Goal: Task Accomplishment & Management: Use online tool/utility

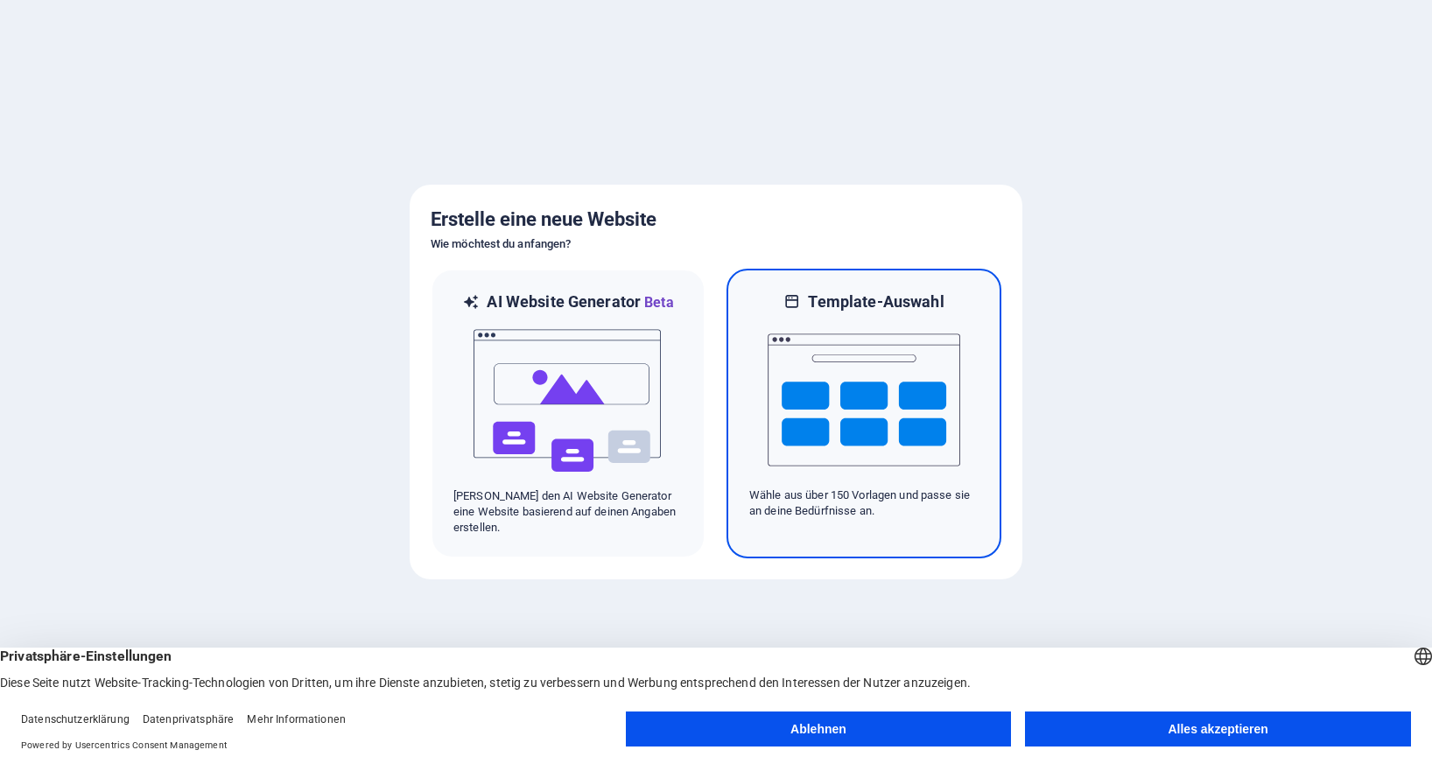
click at [873, 417] on img at bounding box center [864, 399] width 193 height 175
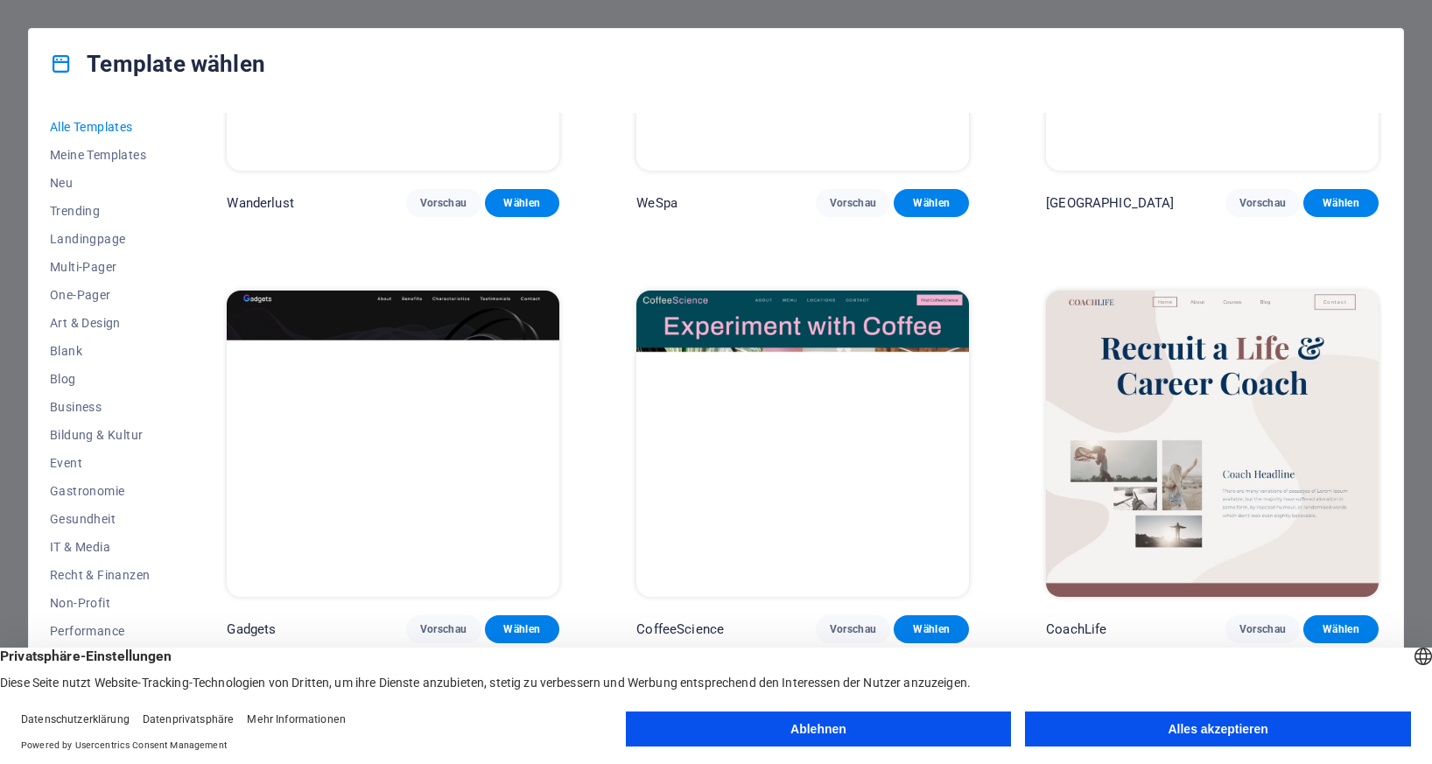
scroll to position [5164, 0]
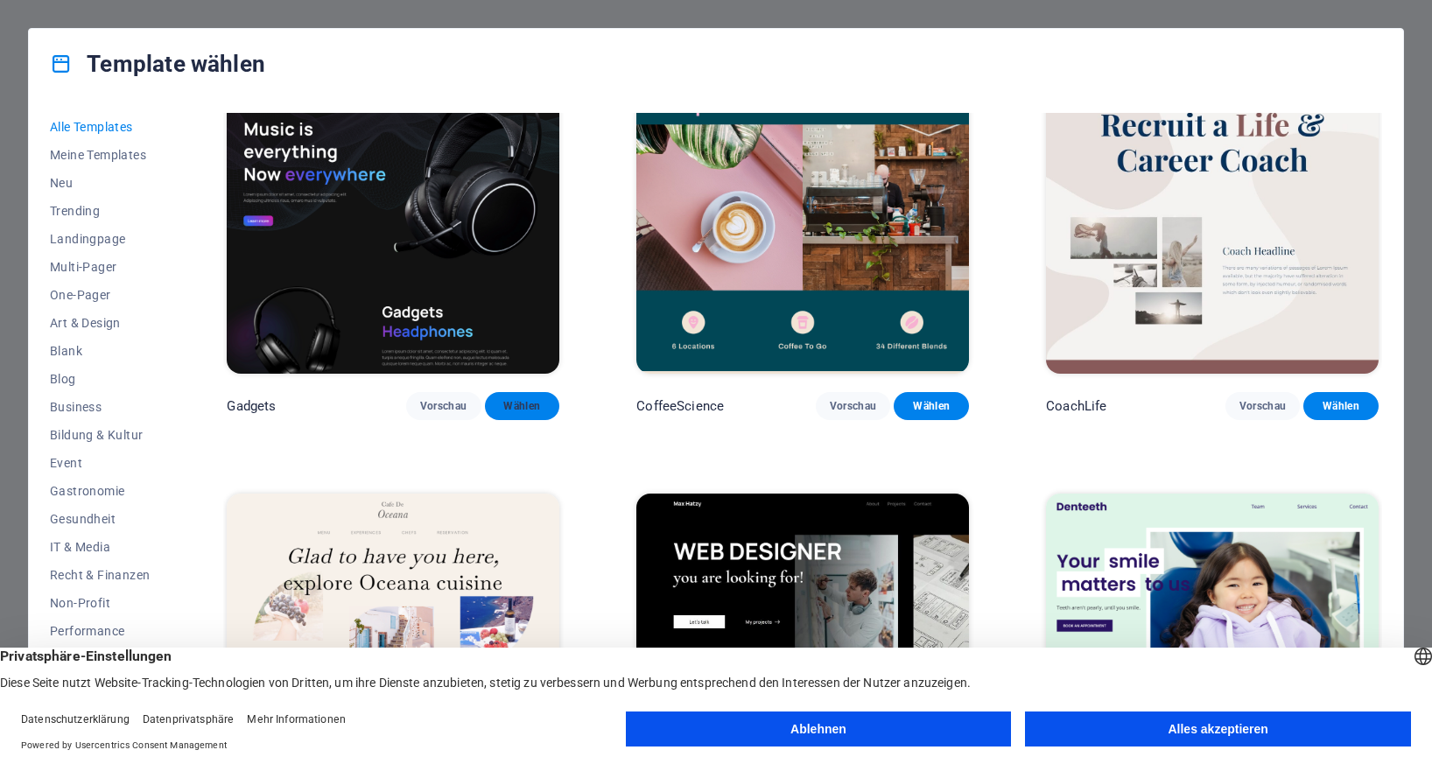
click at [541, 392] on button "Wählen" at bounding box center [522, 406] width 75 height 28
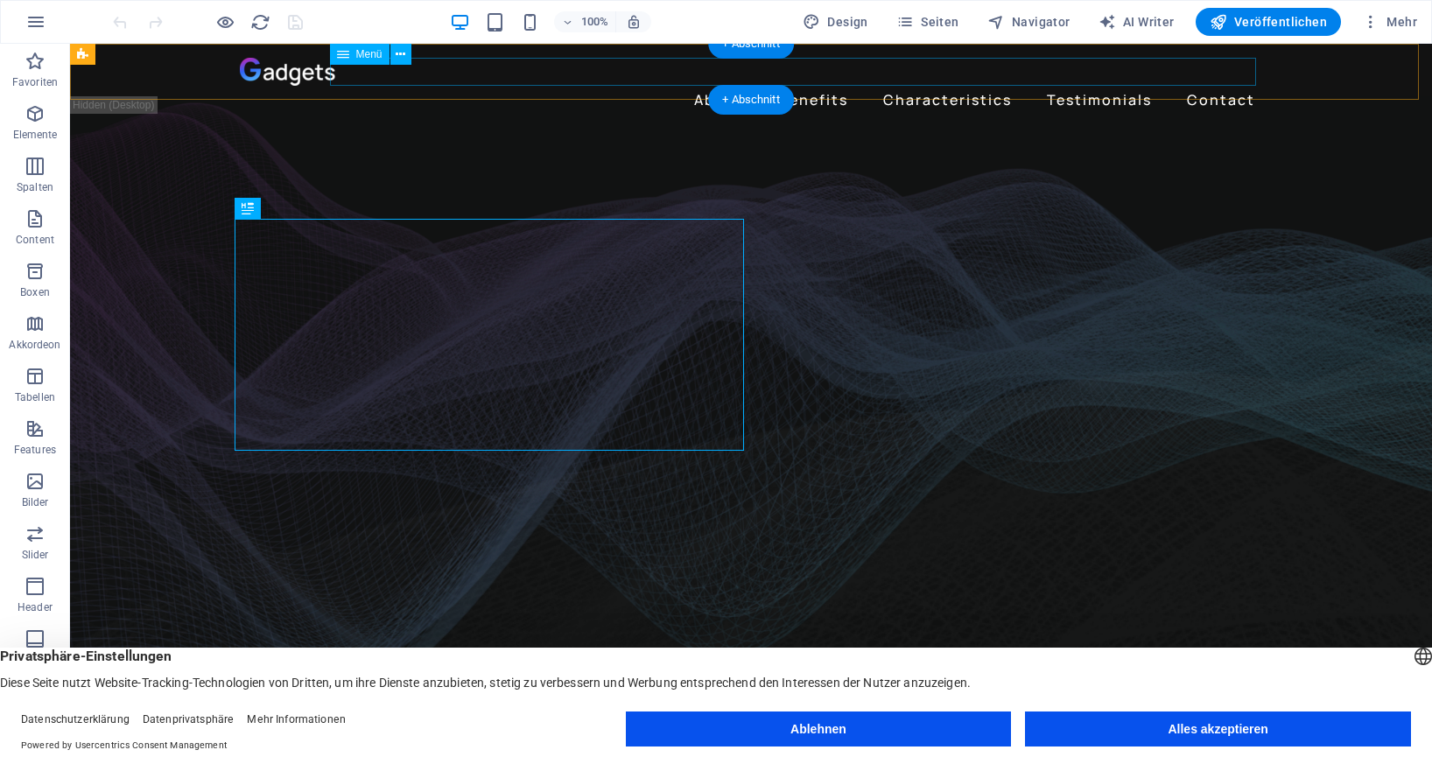
click at [706, 86] on nav "About Benefits Characteristics Testimonials Contact" at bounding box center [751, 100] width 1022 height 28
click at [703, 86] on nav "About Benefits Characteristics Testimonials Contact" at bounding box center [751, 100] width 1022 height 28
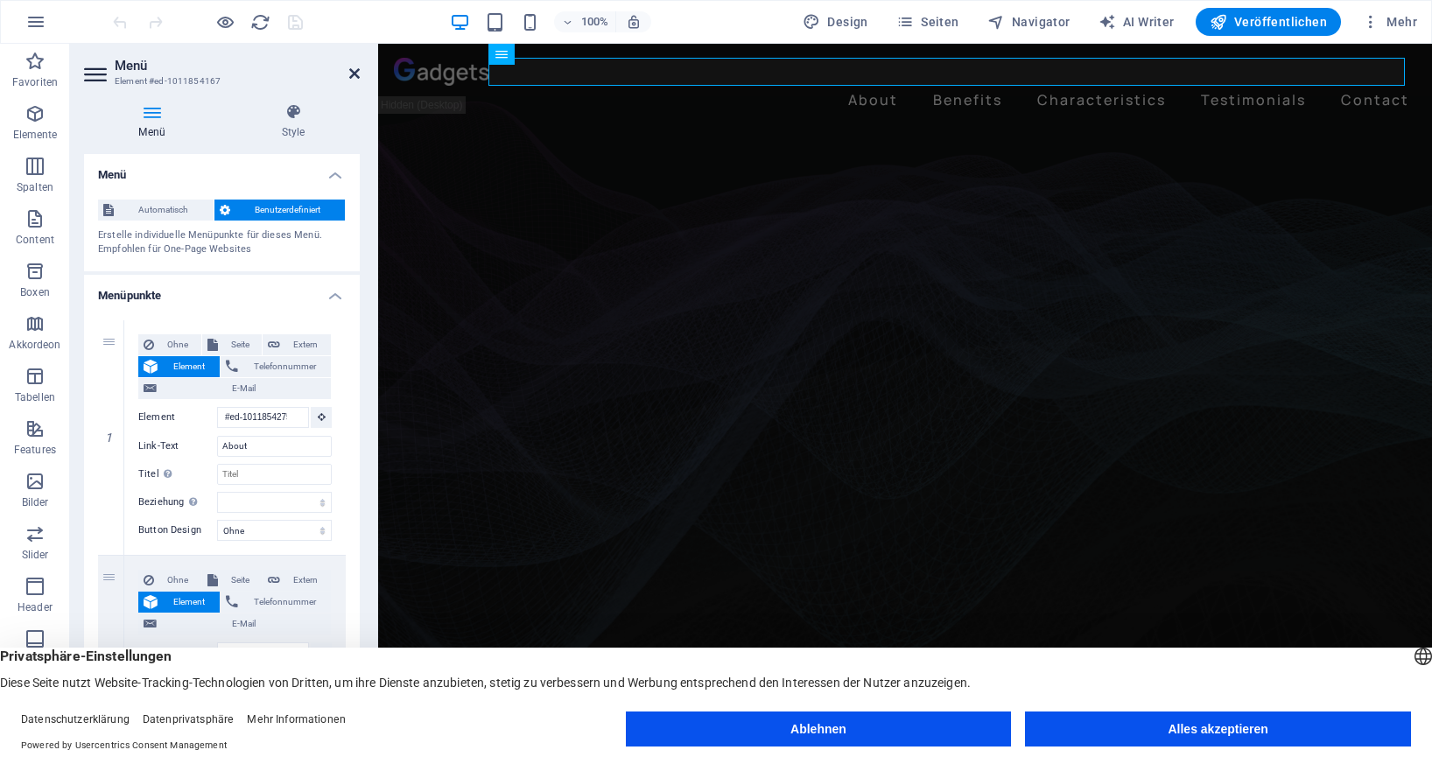
click at [353, 72] on icon at bounding box center [354, 74] width 11 height 14
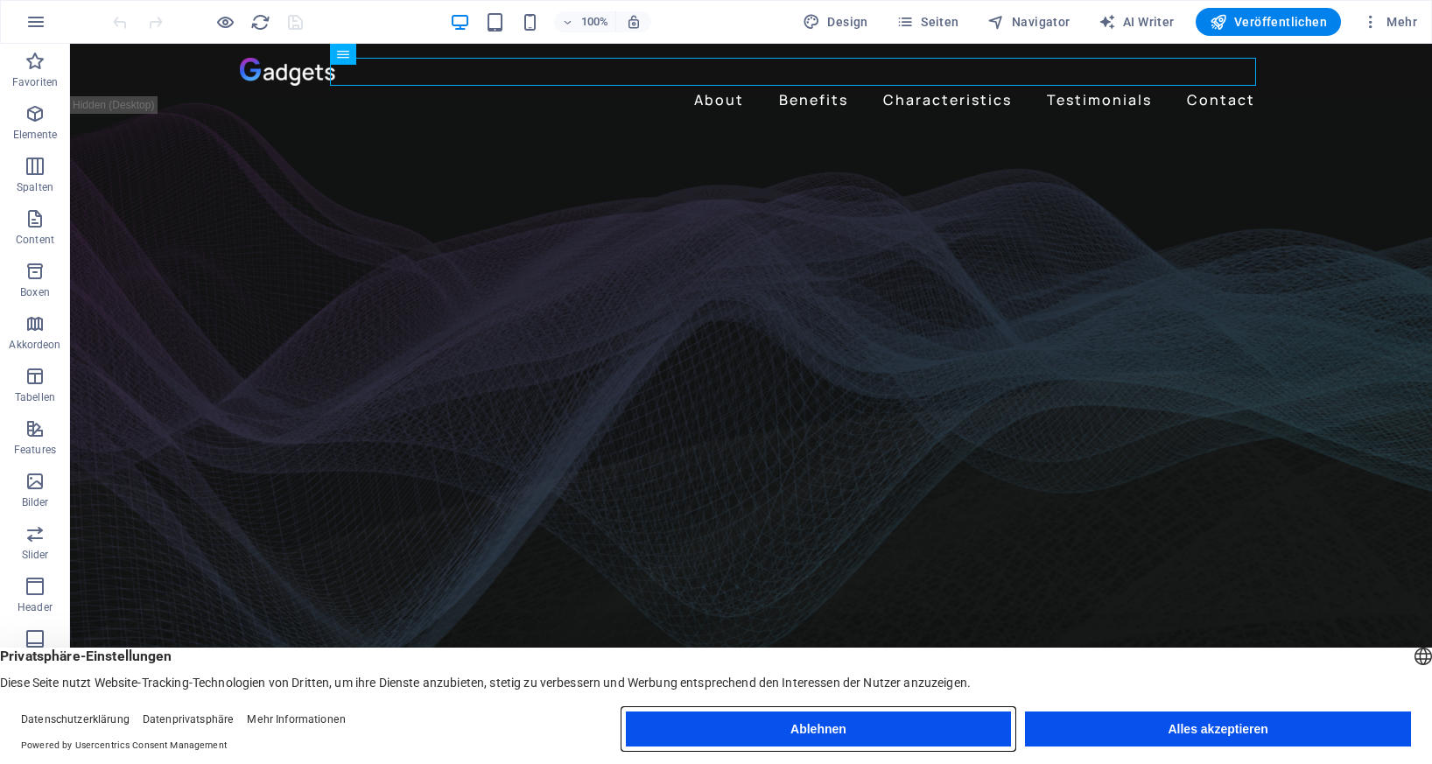
click at [822, 728] on button "Ablehnen" at bounding box center [819, 729] width 386 height 35
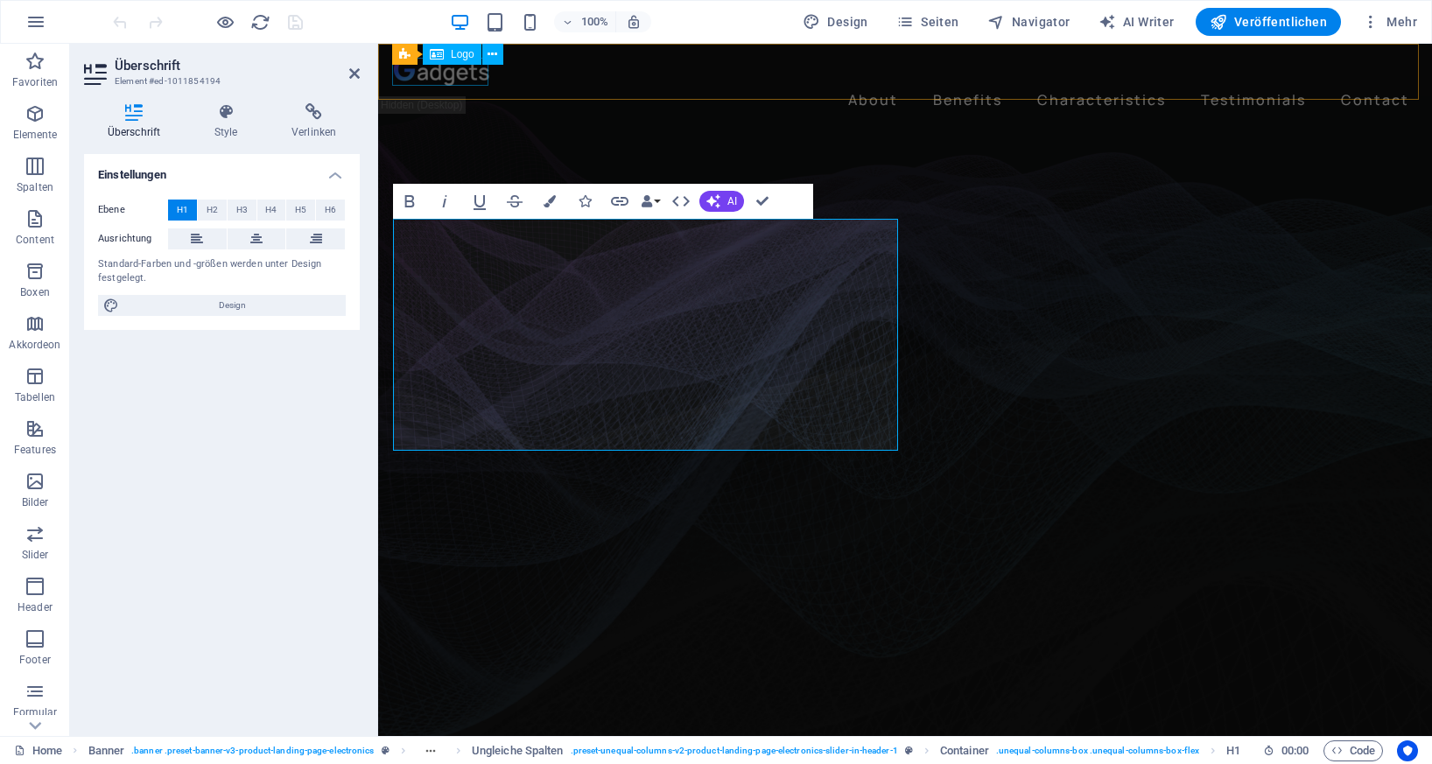
click at [438, 74] on div at bounding box center [905, 72] width 1022 height 28
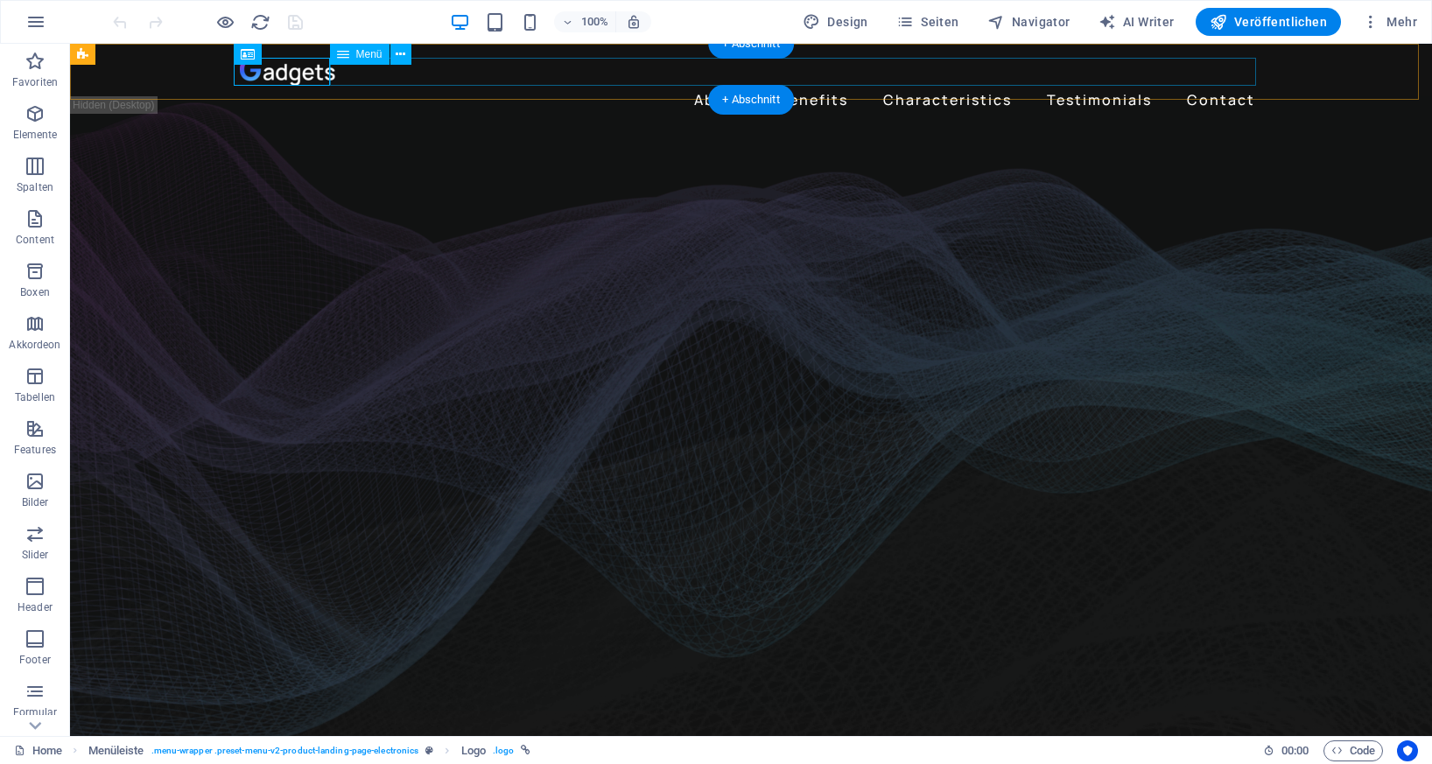
click at [438, 86] on nav "About Benefits Characteristics Testimonials Contact" at bounding box center [751, 100] width 1022 height 28
click at [299, 74] on div at bounding box center [751, 72] width 1022 height 28
select select "px"
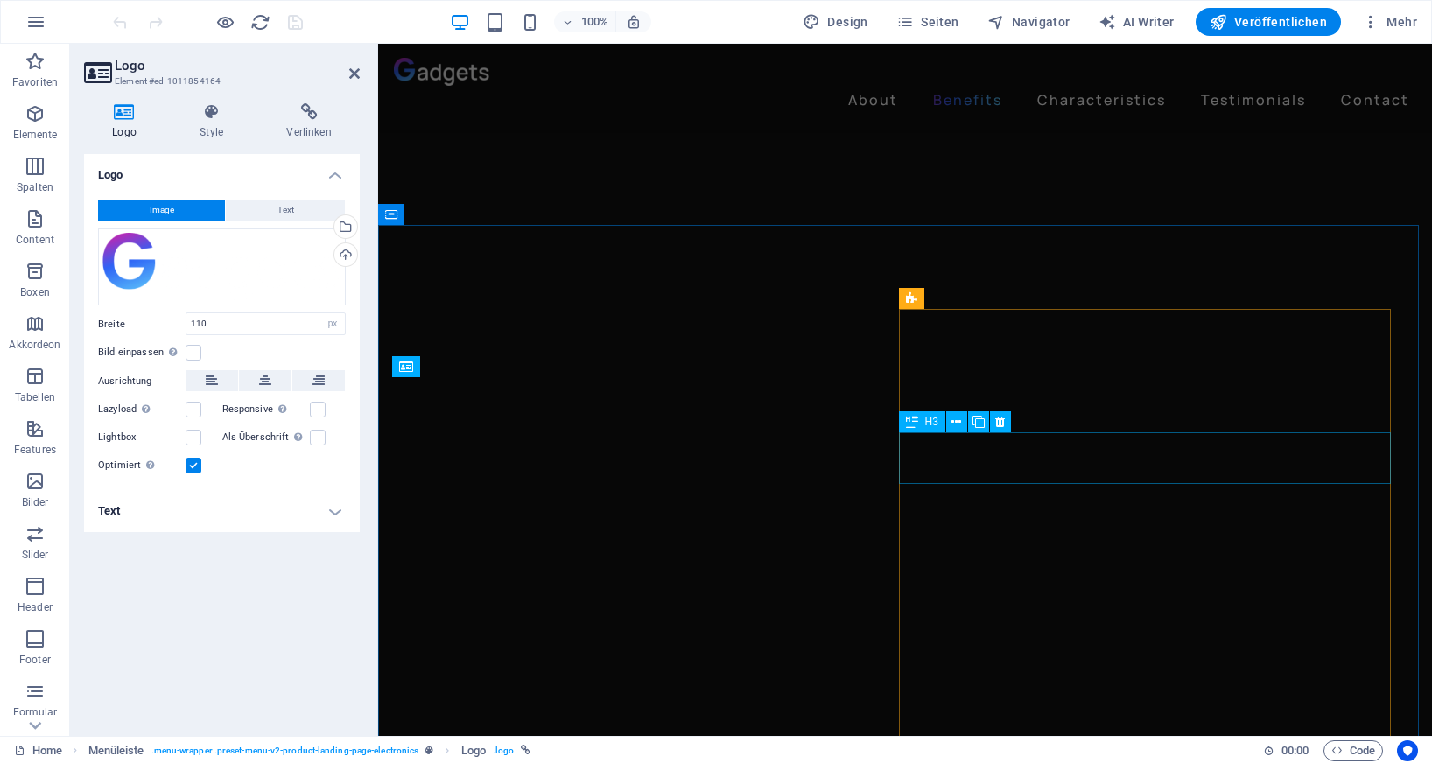
scroll to position [1838, 0]
drag, startPoint x: 862, startPoint y: 0, endPoint x: 1245, endPoint y: 19, distance: 382.9
click at [1245, 19] on span "Veröffentlichen" at bounding box center [1268, 22] width 117 height 18
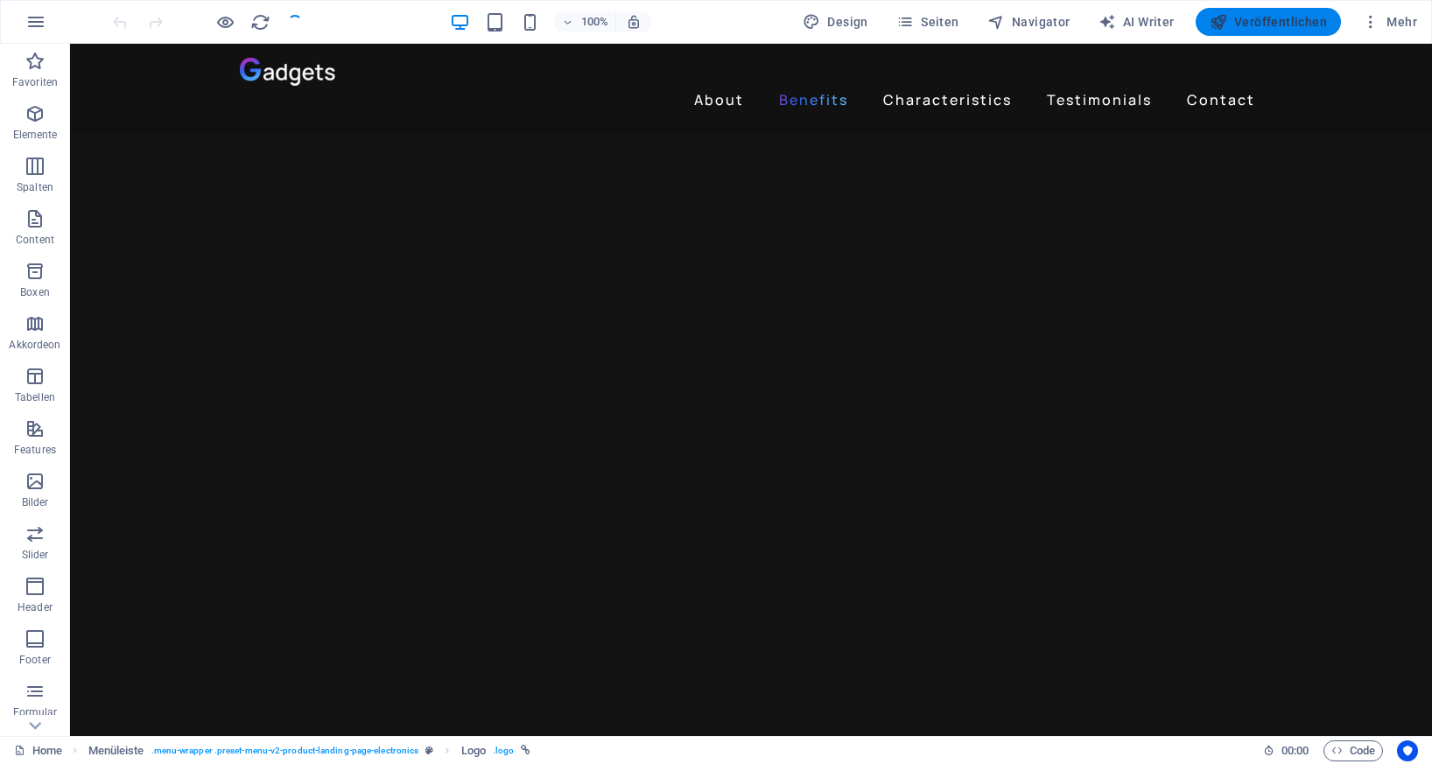
scroll to position [1849, 0]
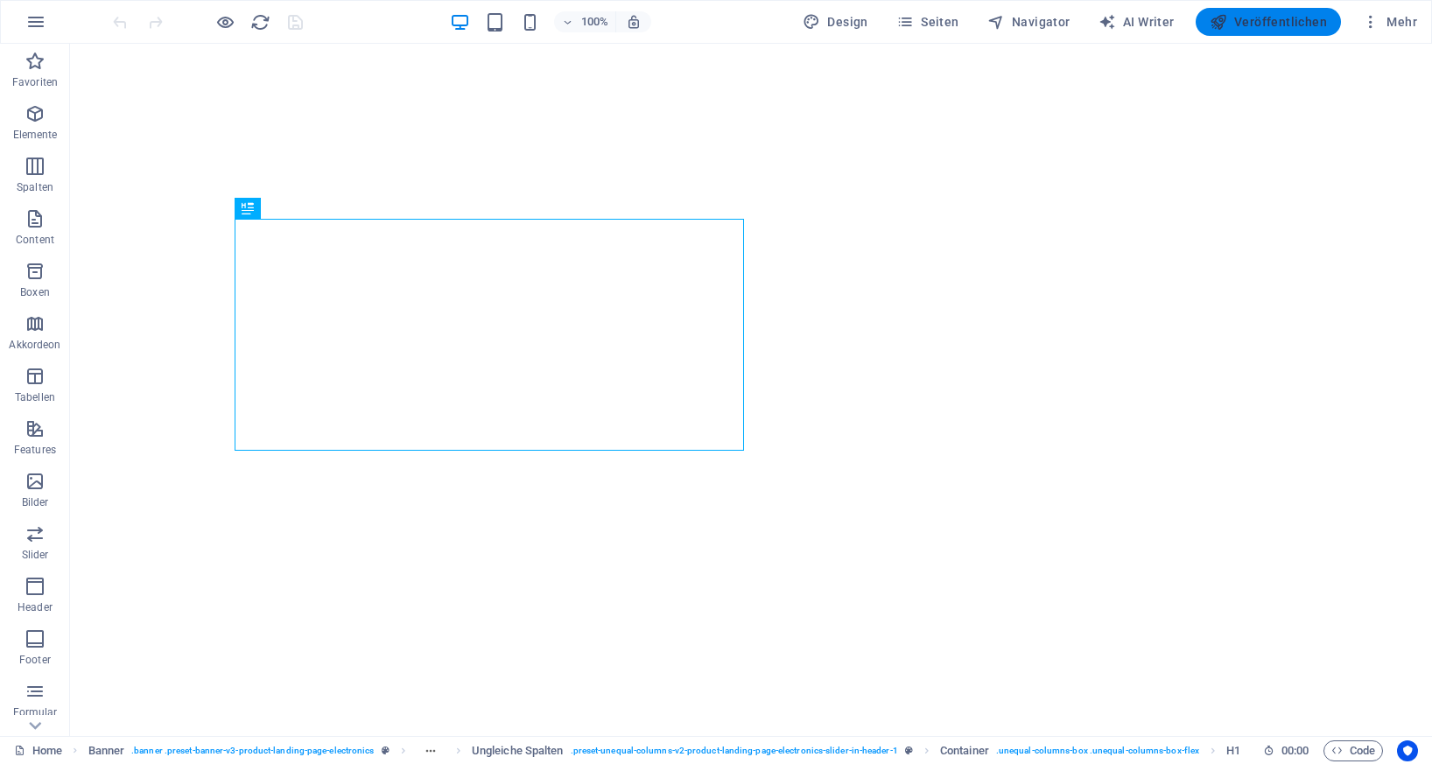
click at [1261, 21] on span "Veröffentlichen" at bounding box center [1268, 22] width 117 height 18
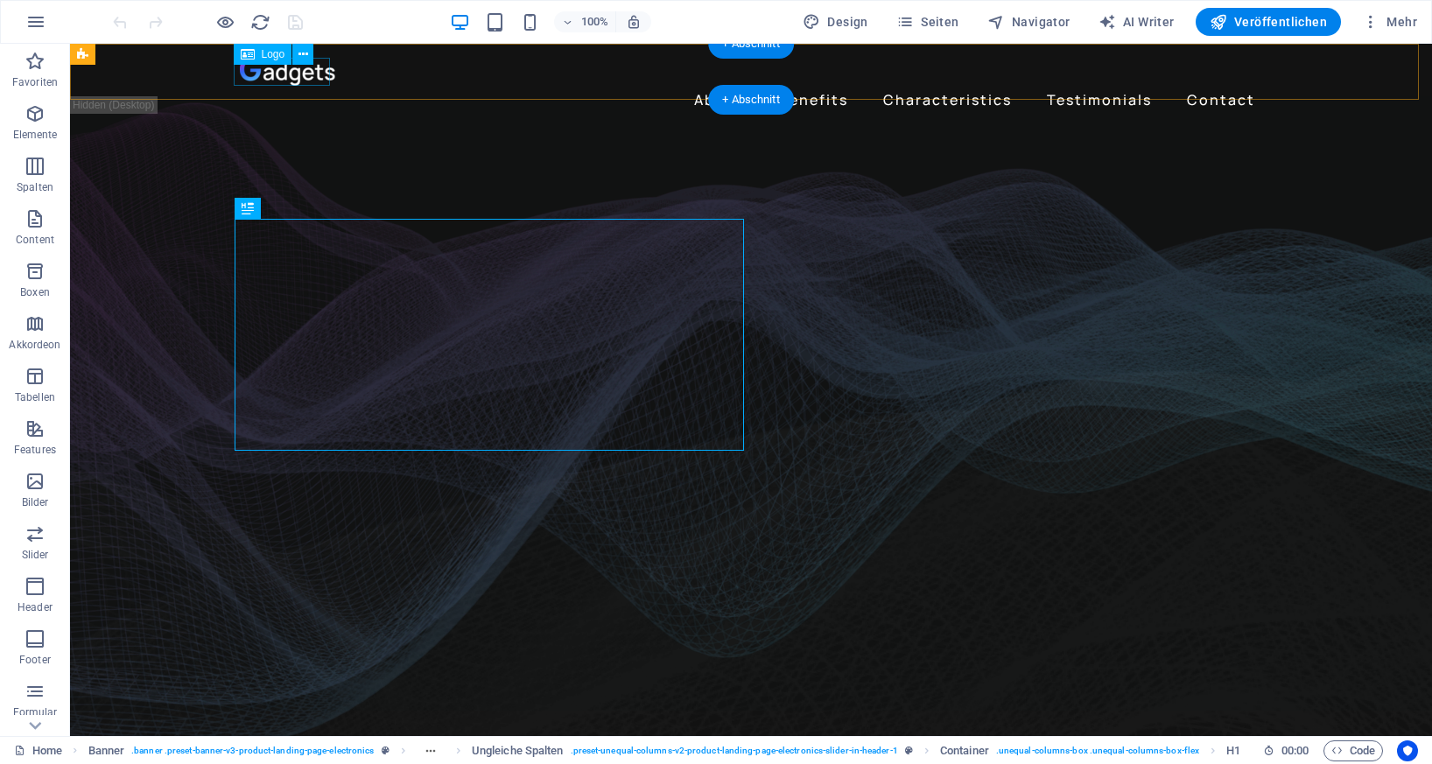
click at [273, 75] on div at bounding box center [751, 72] width 1022 height 28
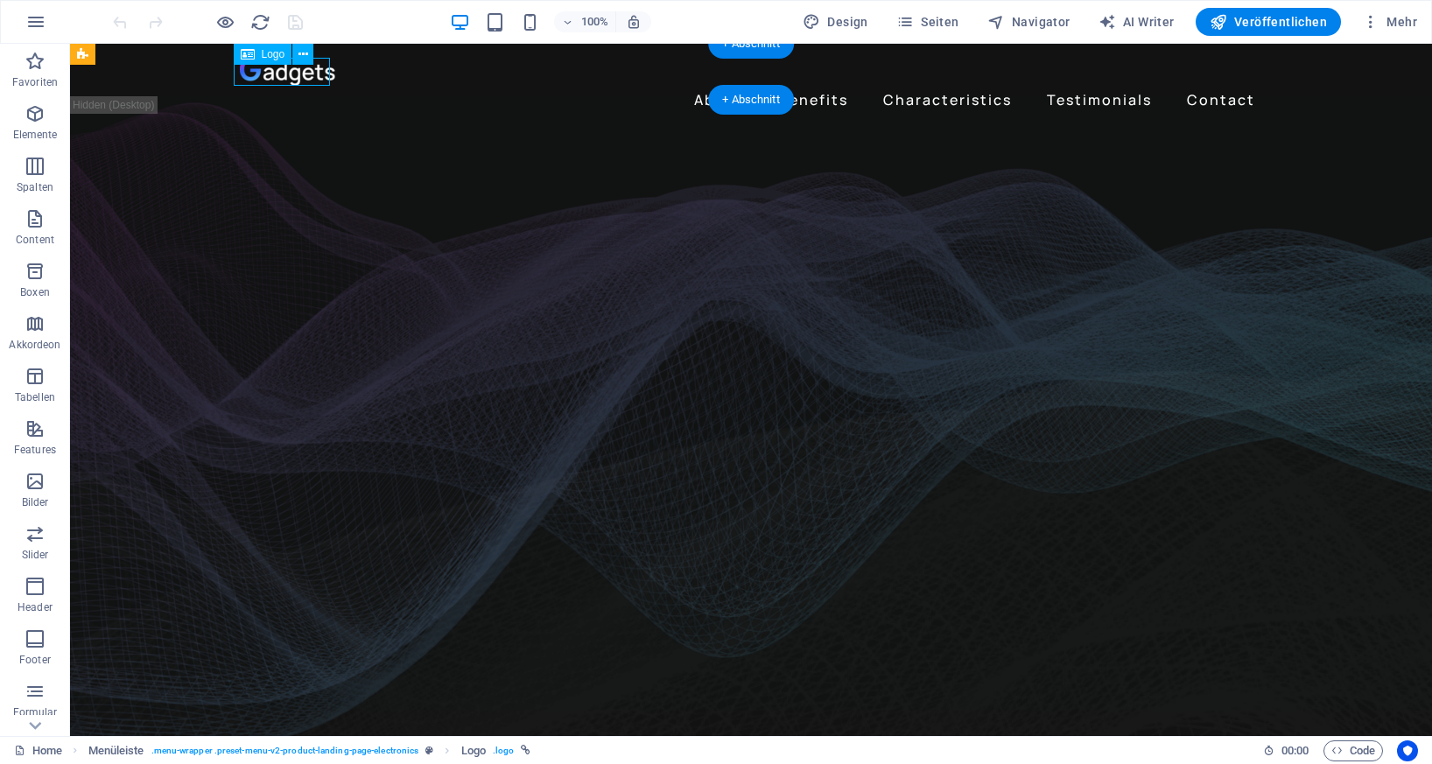
click at [273, 75] on div at bounding box center [751, 72] width 1022 height 28
select select "px"
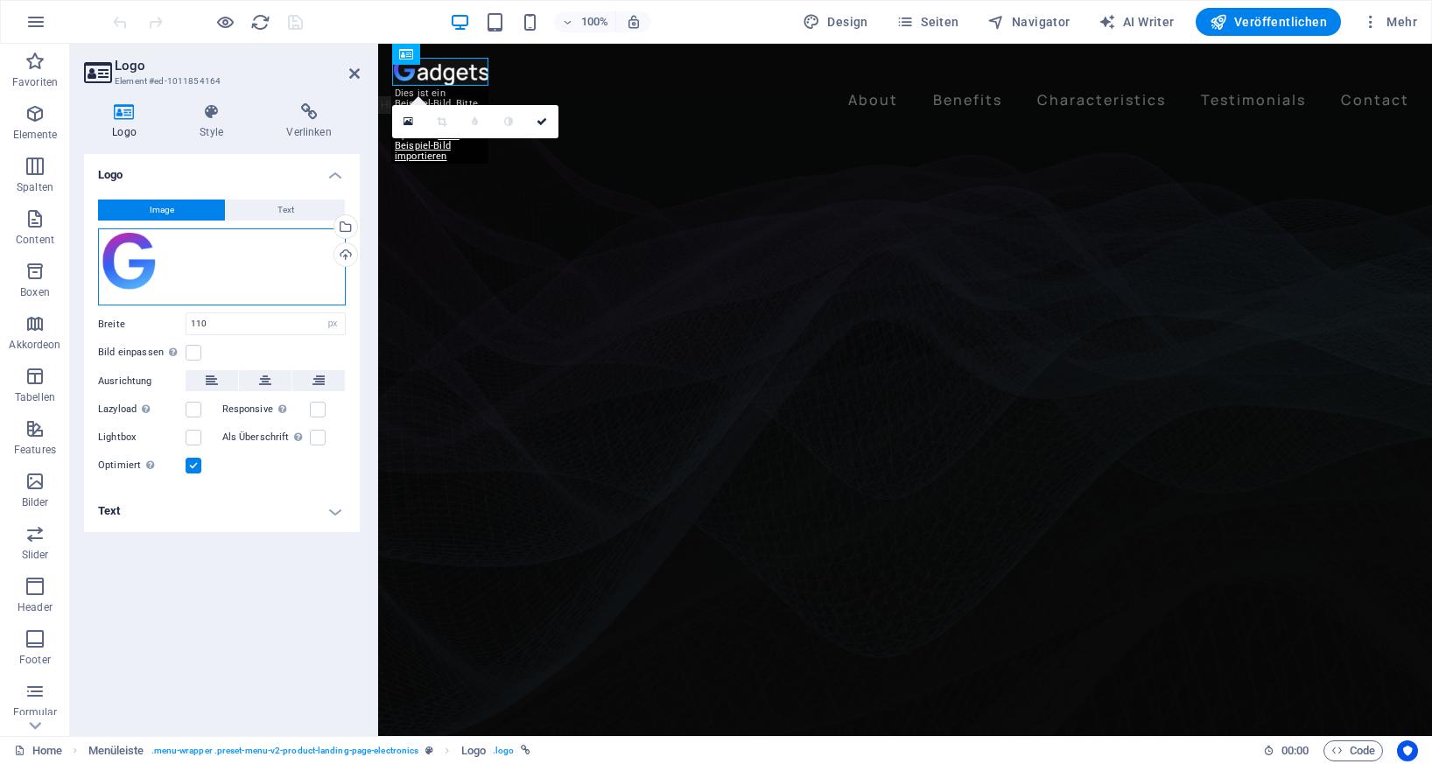
click at [134, 243] on div "Ziehe Dateien zum Hochladen hierher oder klicke hier, um aus Dateien oder koste…" at bounding box center [222, 266] width 248 height 77
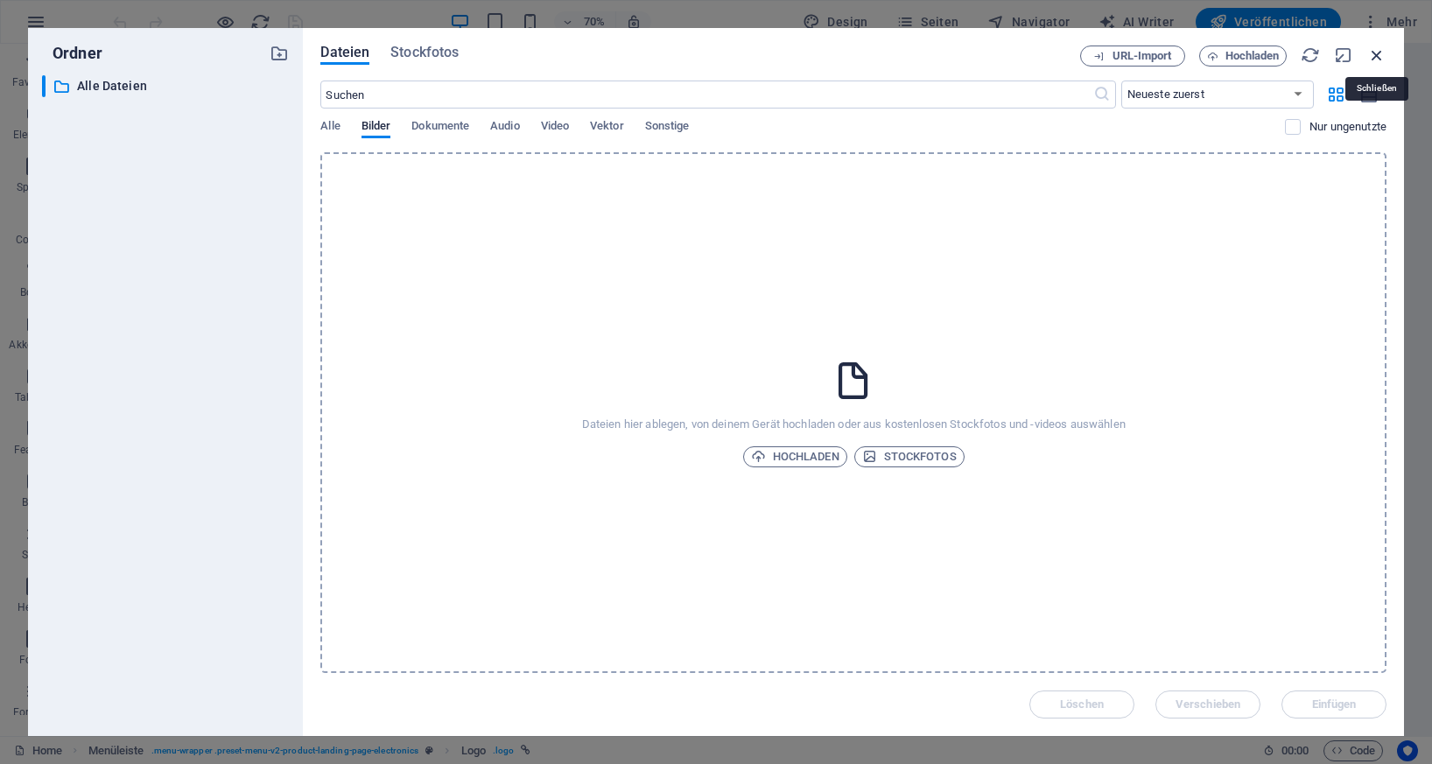
click at [1382, 59] on icon "button" at bounding box center [1376, 55] width 19 height 19
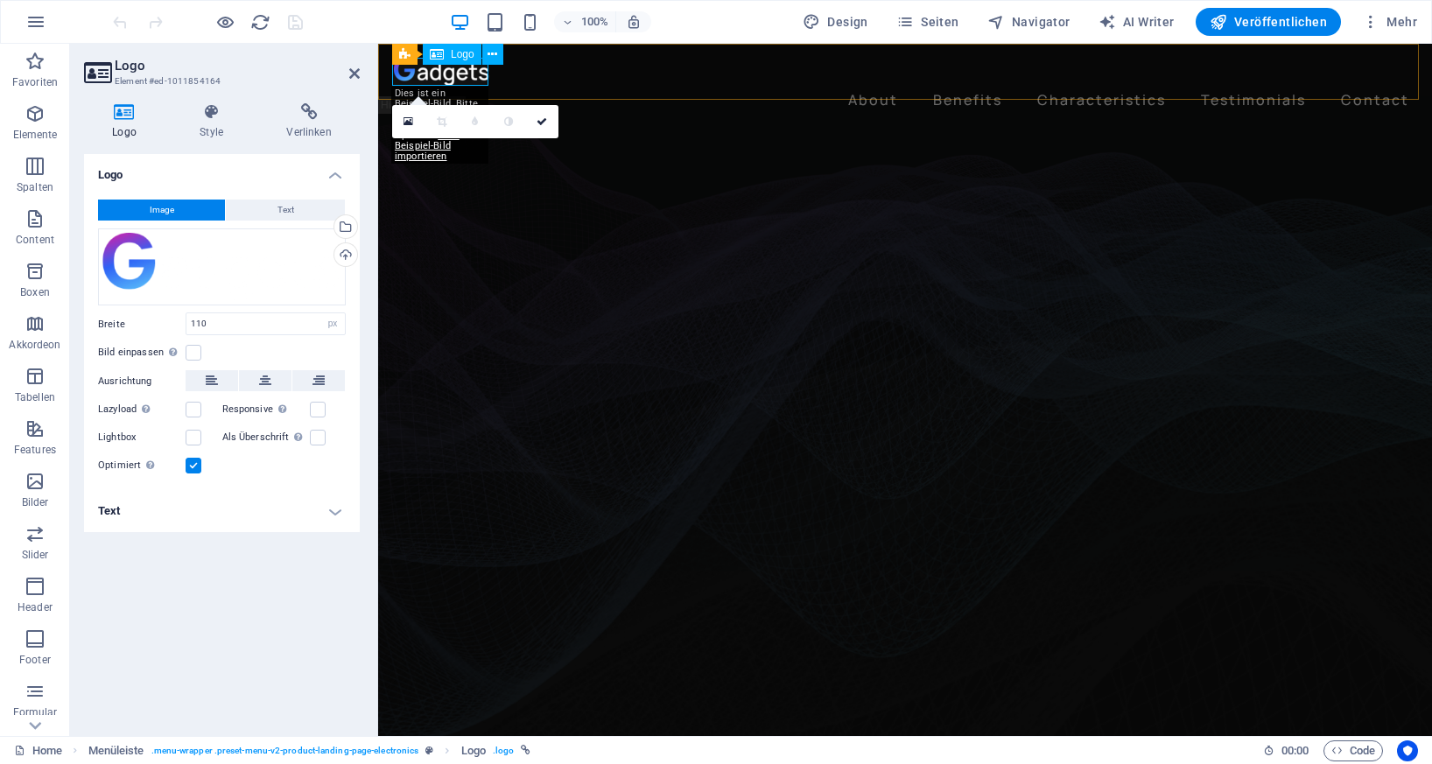
click at [460, 74] on div at bounding box center [905, 72] width 1022 height 28
click at [150, 515] on h4 "Text" at bounding box center [222, 511] width 276 height 42
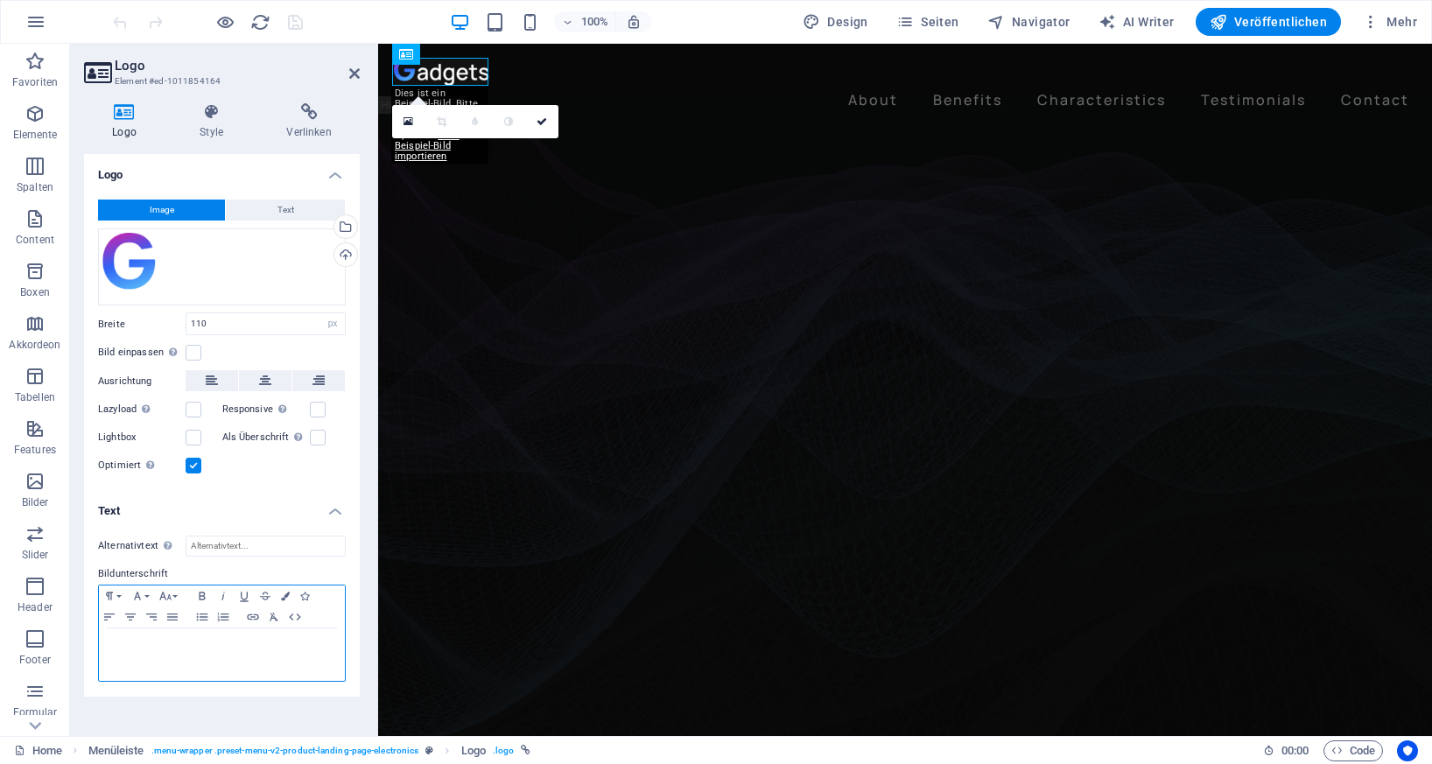
click at [189, 649] on p at bounding box center [222, 645] width 228 height 16
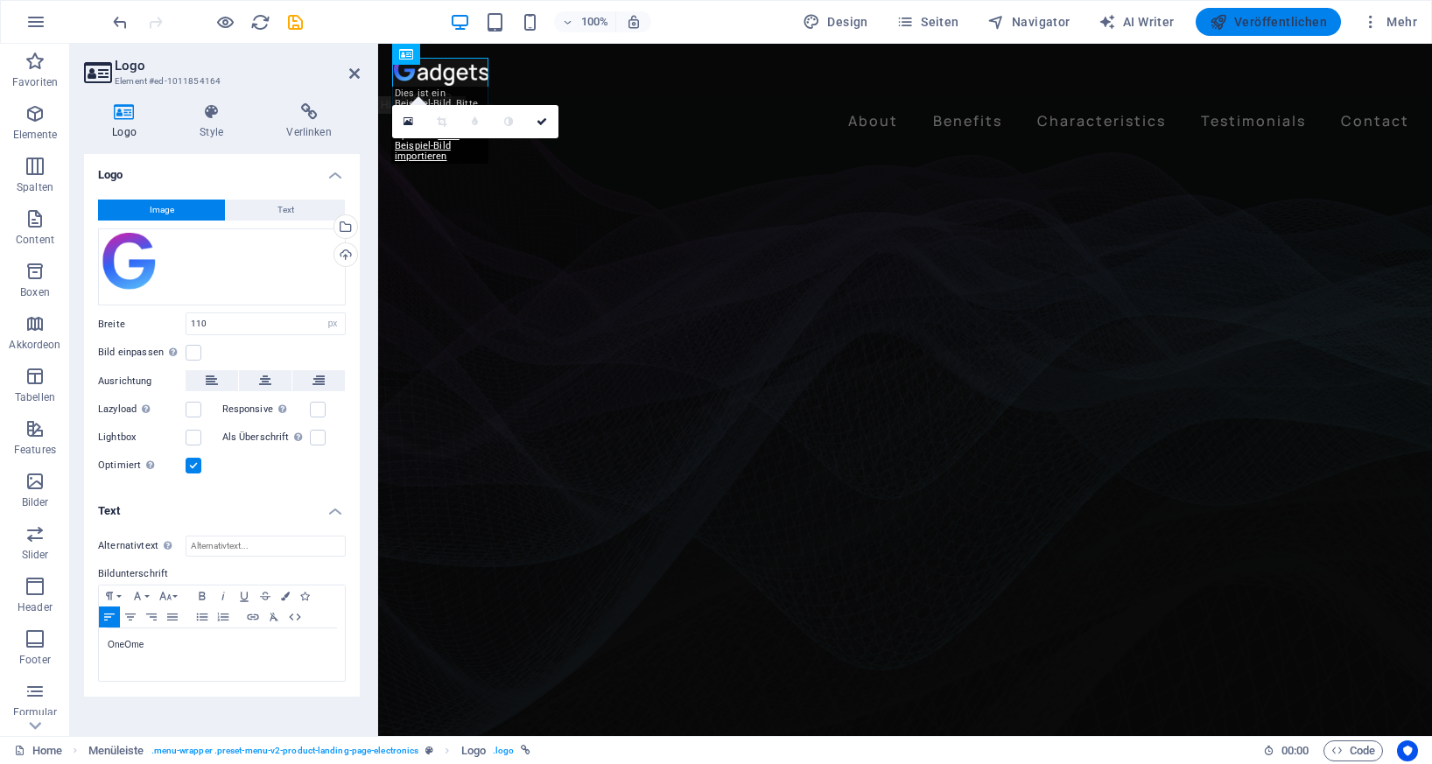
click at [1271, 23] on span "Veröffentlichen" at bounding box center [1268, 22] width 117 height 18
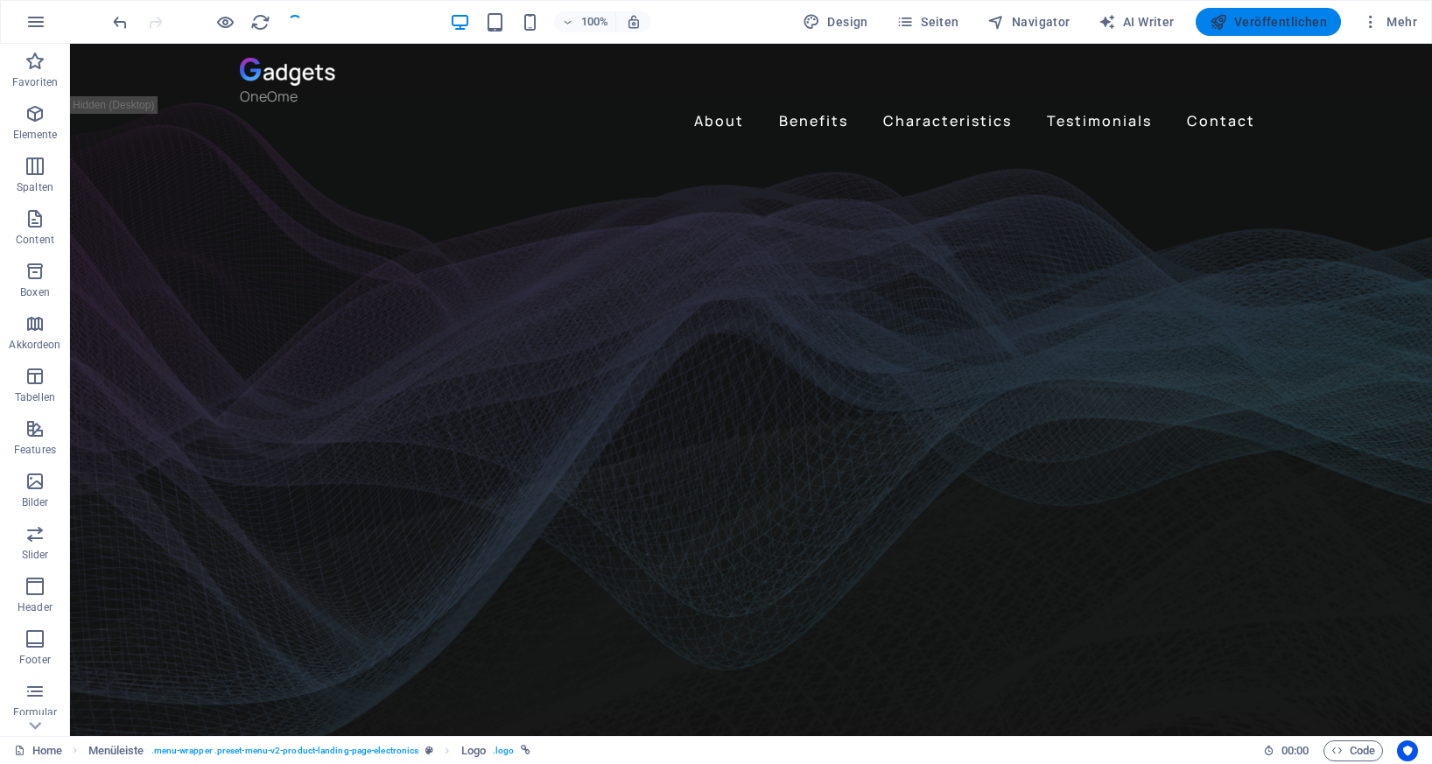
checkbox input "false"
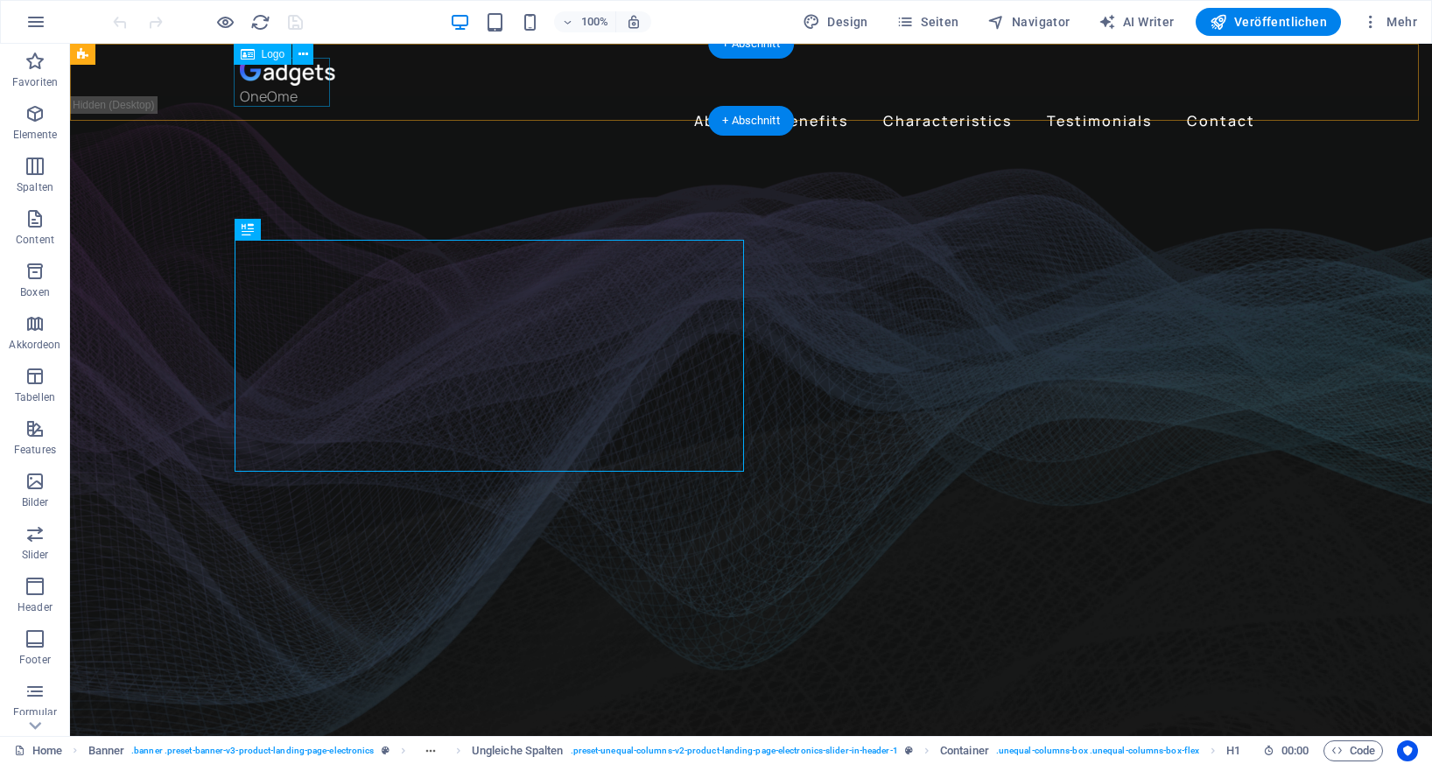
click at [273, 72] on div "OneOme" at bounding box center [751, 82] width 1022 height 49
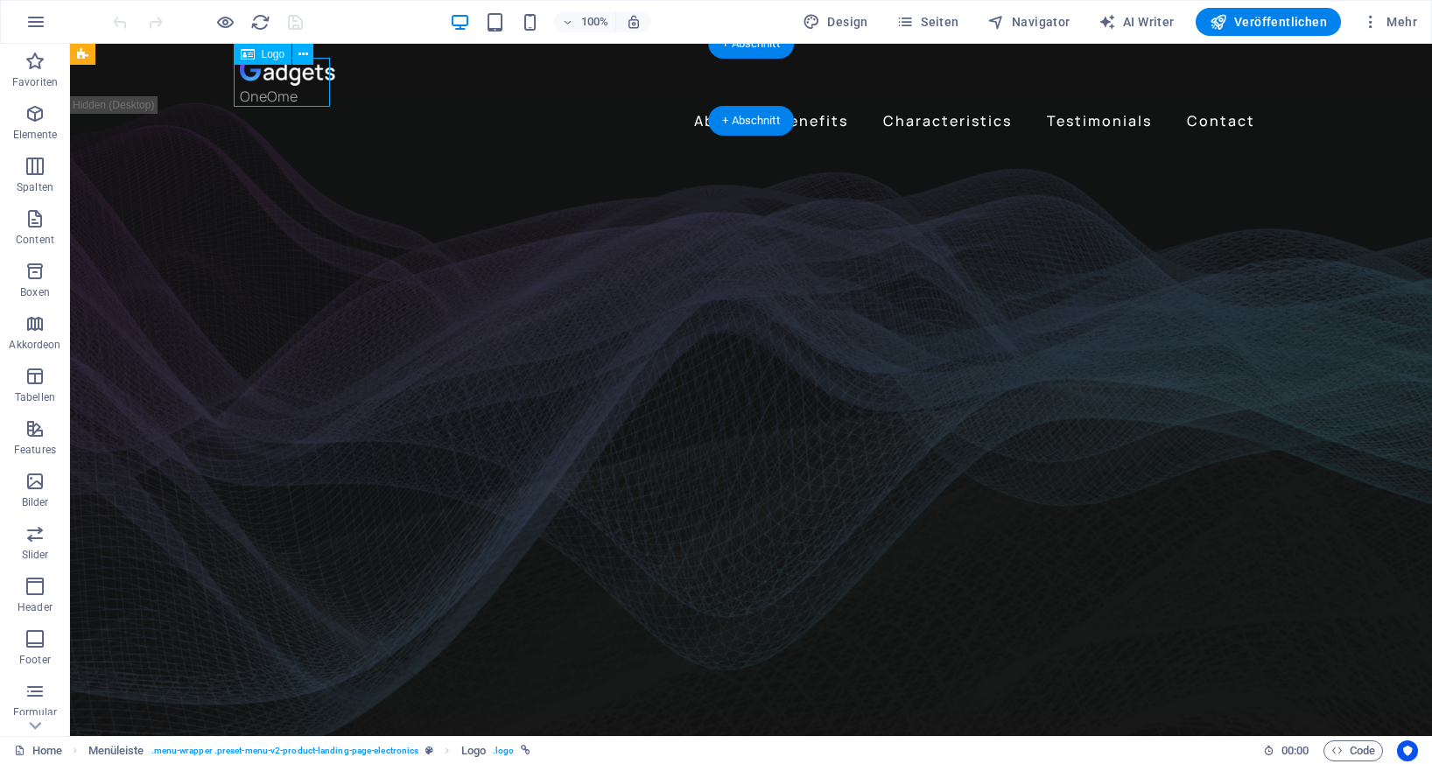
click at [273, 72] on div "OneOme" at bounding box center [751, 82] width 1022 height 49
select select "px"
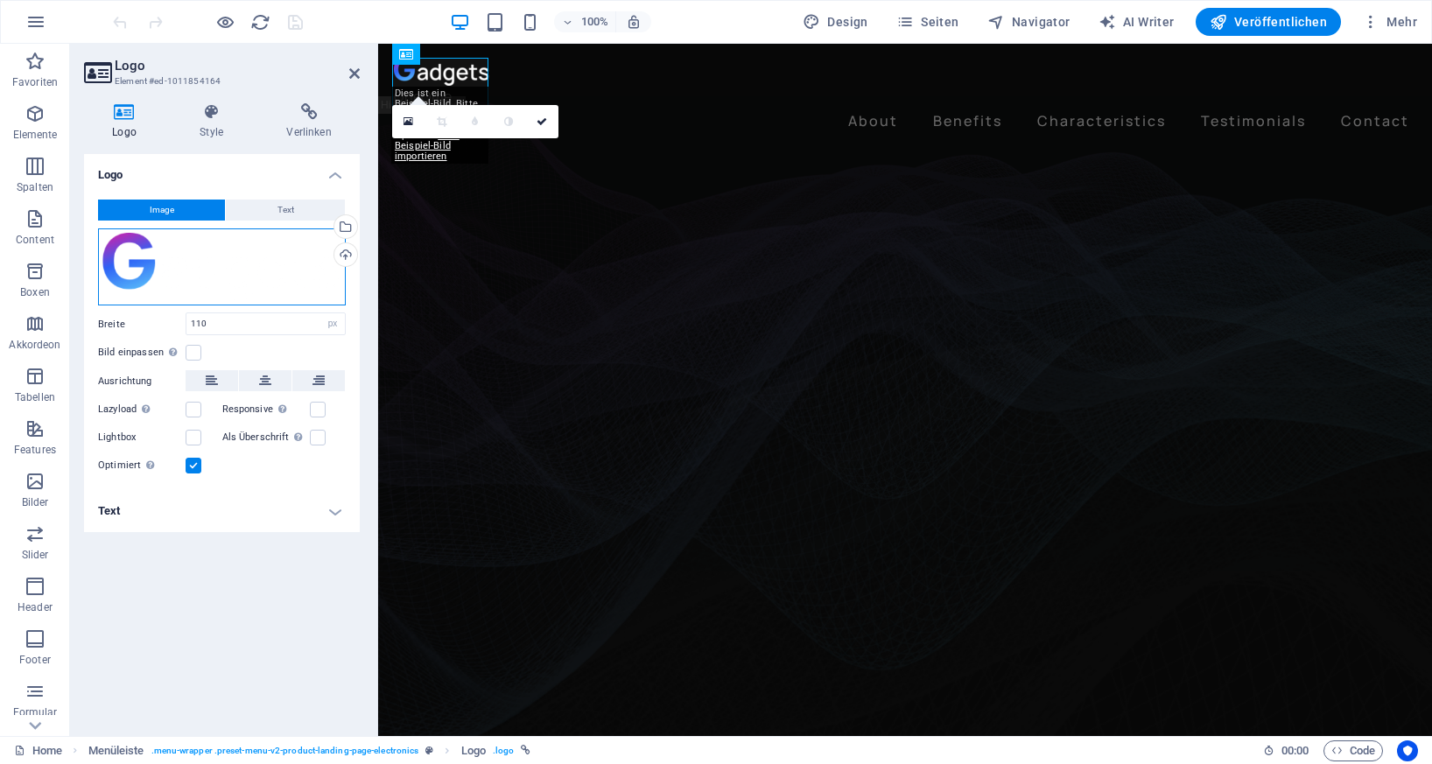
click at [150, 249] on div "Ziehe Dateien zum Hochladen hierher oder klicke hier, um aus Dateien oder koste…" at bounding box center [222, 266] width 248 height 77
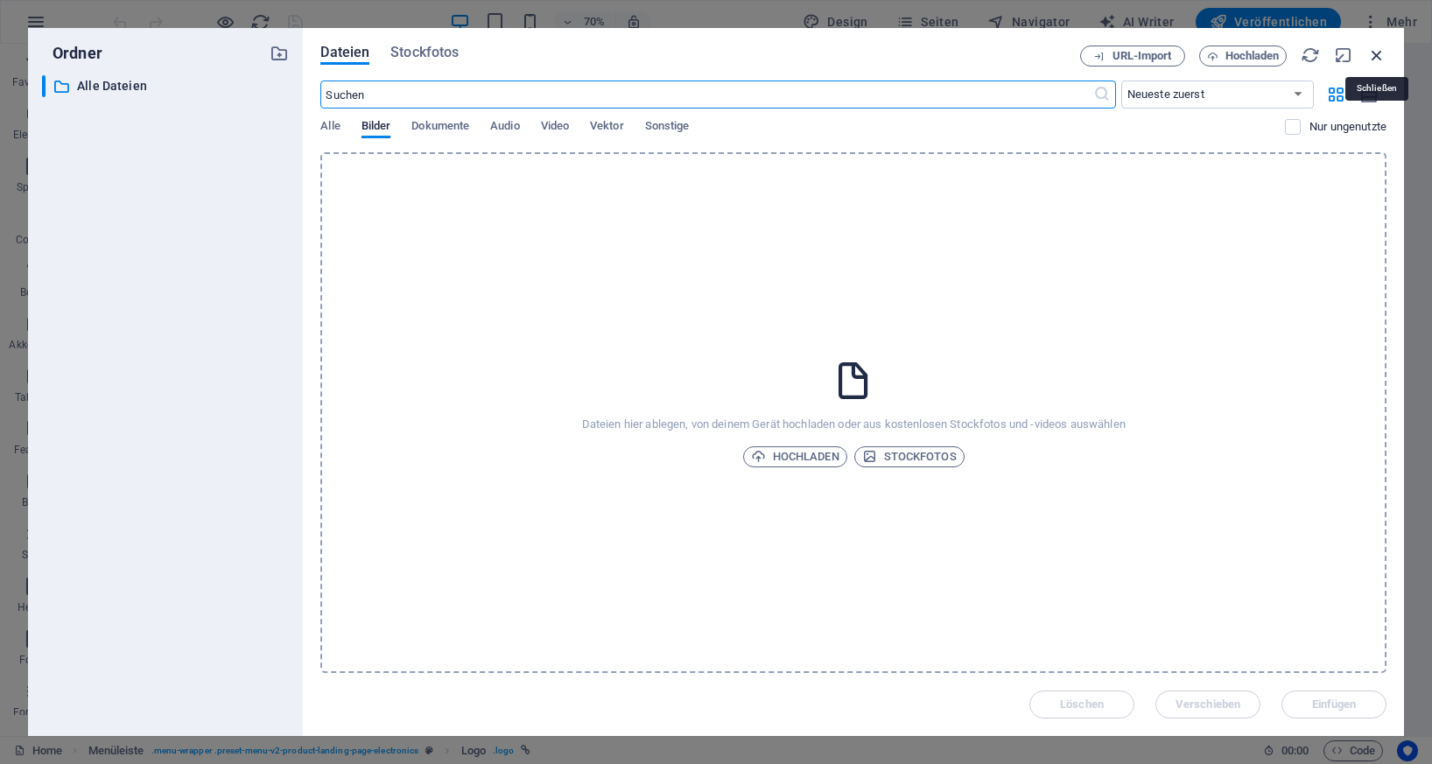
click at [1380, 52] on icon "button" at bounding box center [1376, 55] width 19 height 19
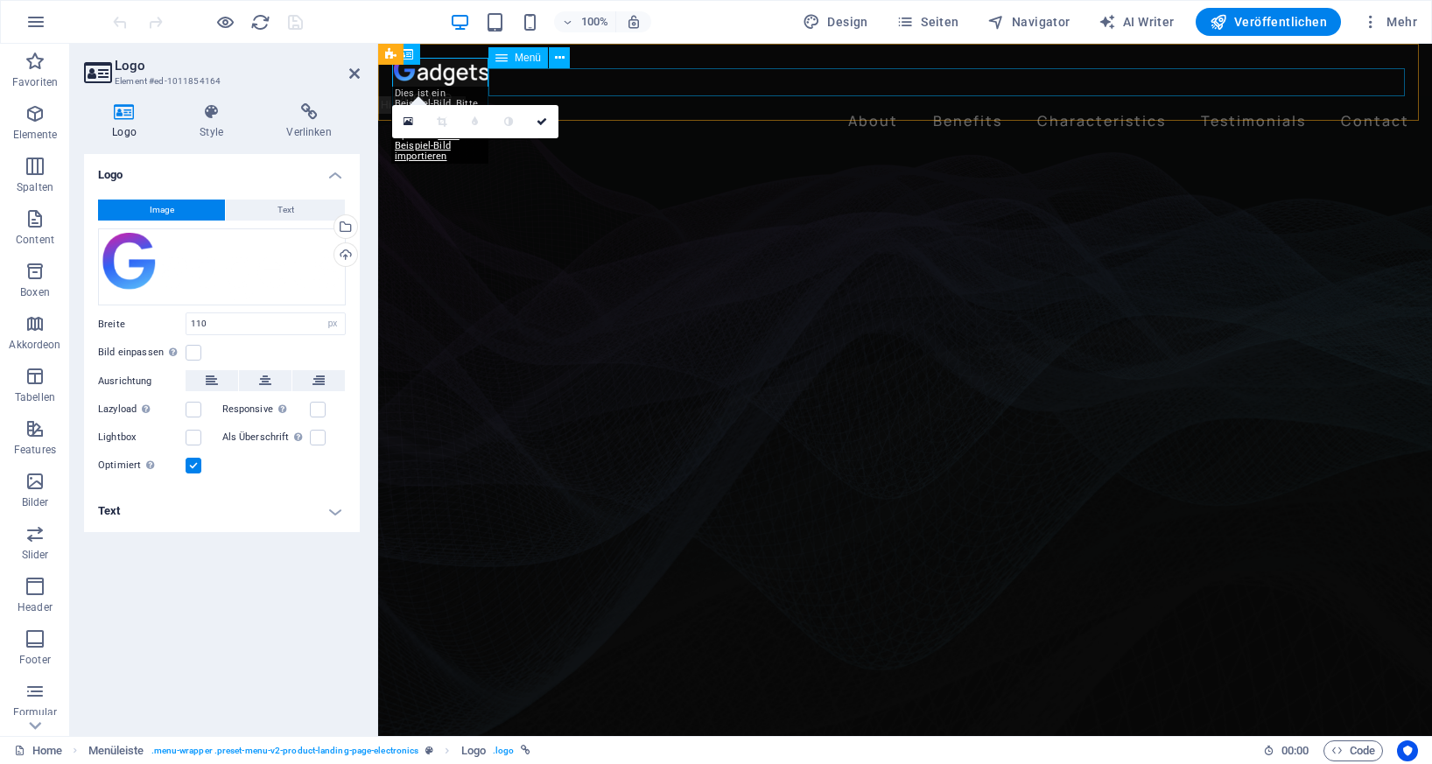
click at [980, 107] on nav "About Benefits Characteristics Testimonials Contact" at bounding box center [905, 121] width 1022 height 28
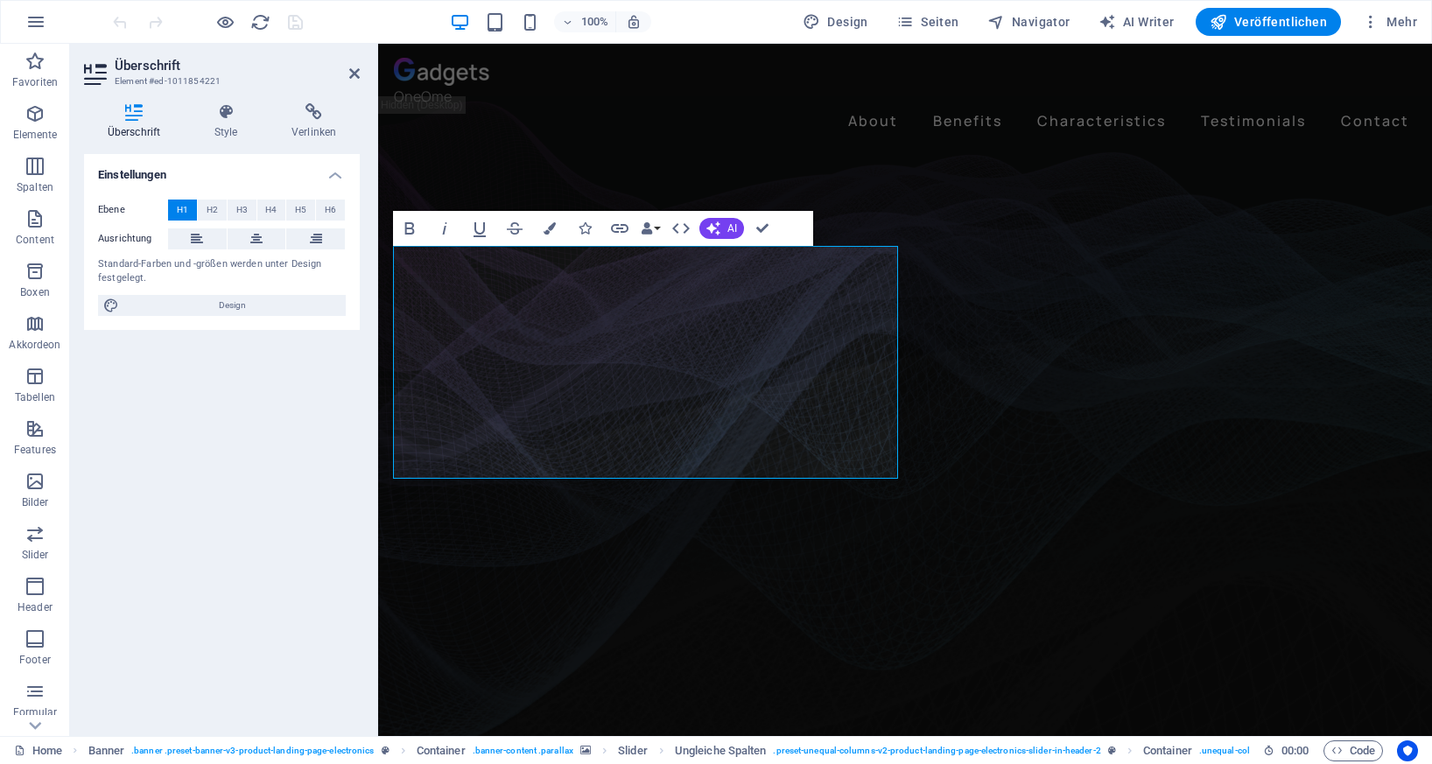
click at [141, 517] on div "Einstellungen Ebene H1 H2 H3 H4 H5 H6 Ausrichtung Standard-Farben und -größen w…" at bounding box center [222, 438] width 276 height 568
